Goal: Browse casually: Explore the website without a specific task or goal

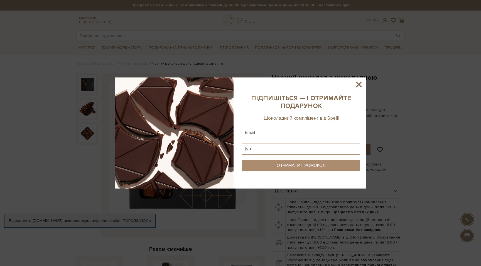
click at [361, 81] on icon at bounding box center [358, 84] width 9 height 9
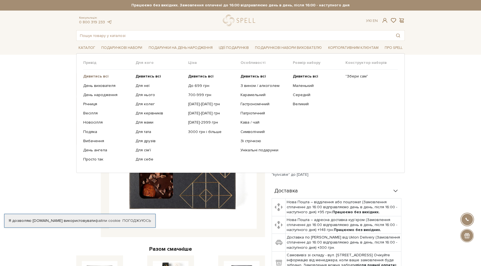
click at [104, 75] on b "Дивитись всі" at bounding box center [95, 76] width 25 height 5
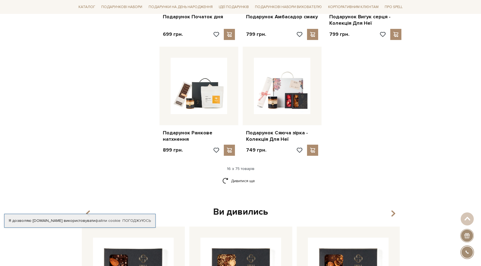
scroll to position [648, 0]
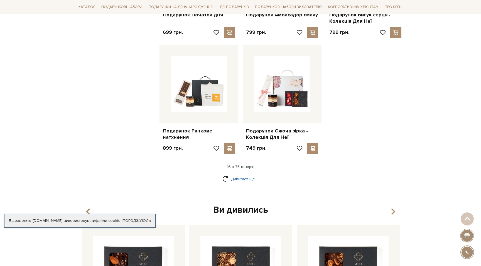
click at [244, 177] on link "Дивитися ще" at bounding box center [240, 179] width 36 height 10
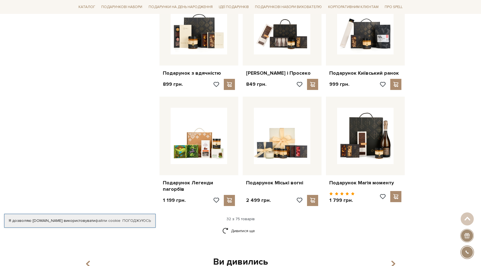
scroll to position [1195, 0]
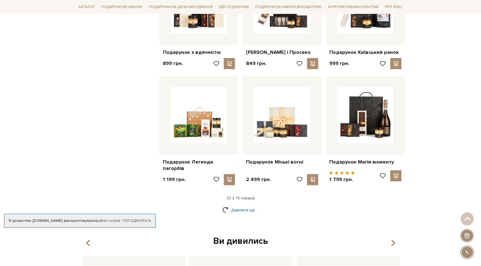
click at [237, 214] on link "Дивитися ще" at bounding box center [240, 211] width 36 height 10
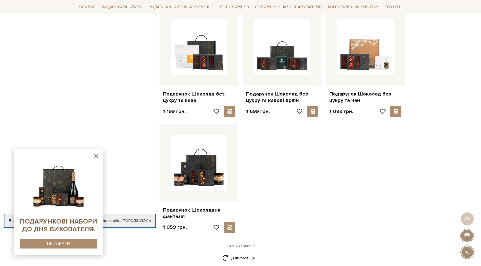
scroll to position [1873, 0]
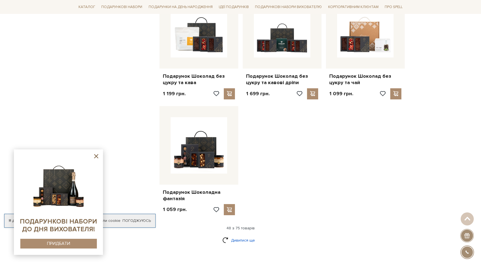
click at [237, 236] on link "Дивитися ще" at bounding box center [240, 241] width 36 height 10
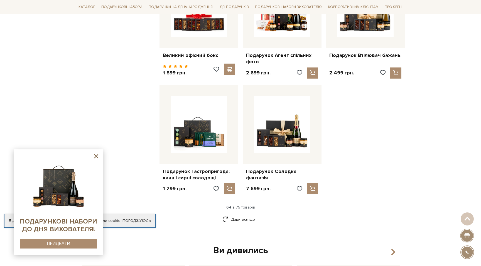
scroll to position [2483, 0]
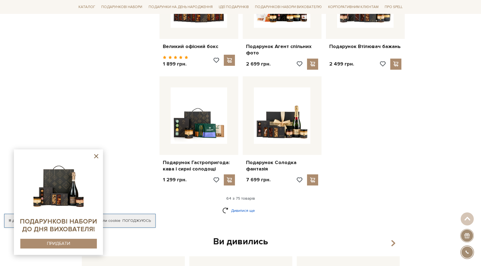
click at [233, 206] on link "Дивитися ще" at bounding box center [240, 211] width 36 height 10
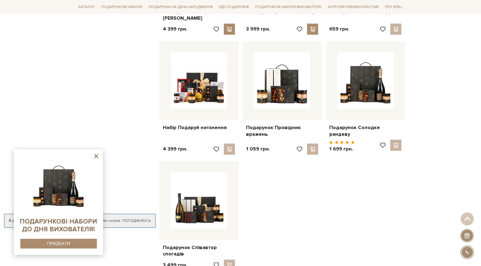
scroll to position [2876, 0]
